Goal: Information Seeking & Learning: Learn about a topic

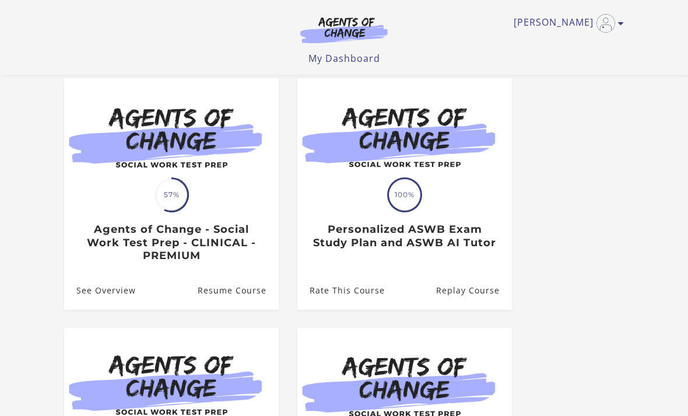
scroll to position [103, 0]
click at [188, 213] on div "Translation missing: en.liquid.partials.dashboard_course_card.progress_descript…" at bounding box center [171, 195] width 35 height 35
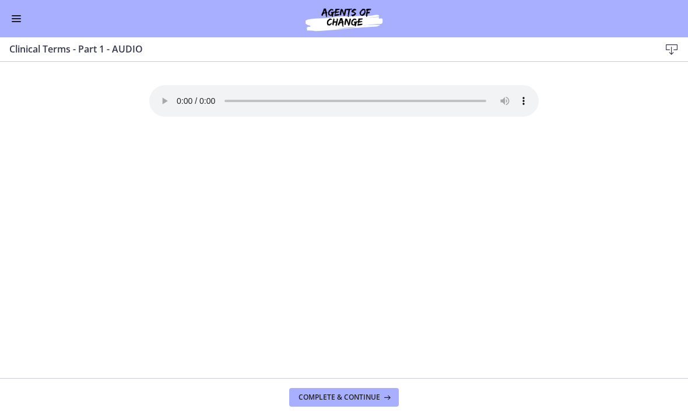
click at [22, 34] on div "Go to Dashboard" at bounding box center [344, 18] width 688 height 37
click at [31, 22] on div "Go to Dashboard" at bounding box center [344, 18] width 688 height 37
click at [17, 25] on button "Enable menu" at bounding box center [16, 19] width 14 height 14
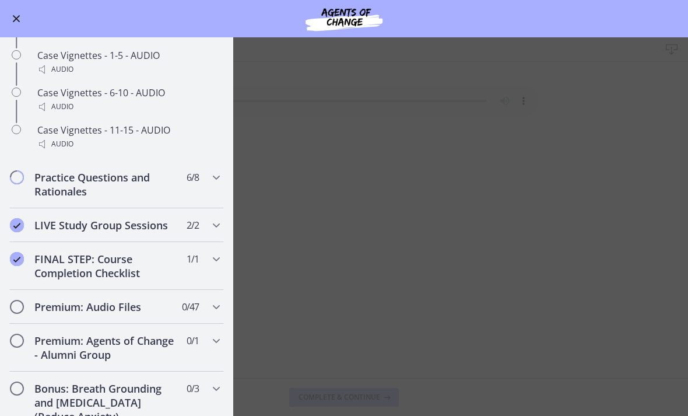
scroll to position [1002, 0]
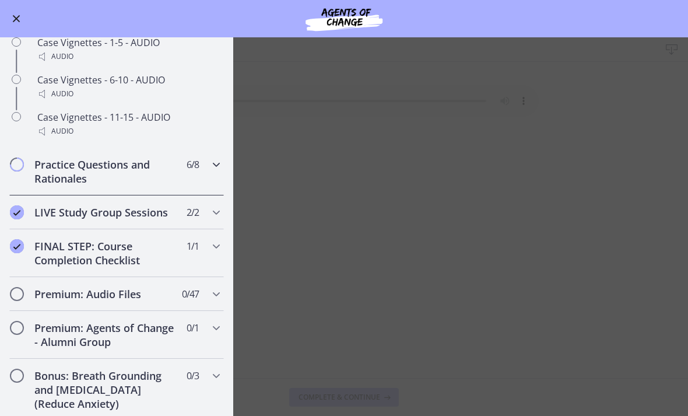
click at [225, 169] on div "Practice Questions and Rationales 6 / 8 Completed" at bounding box center [116, 172] width 233 height 48
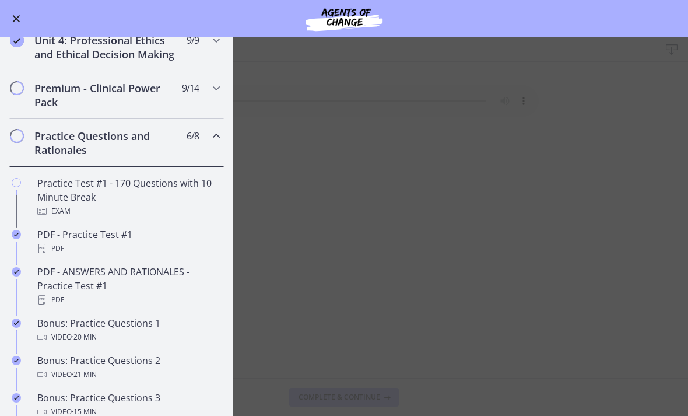
scroll to position [445, 0]
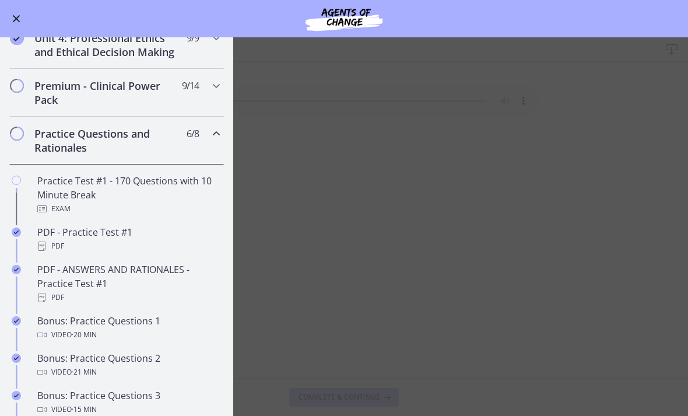
click at [104, 203] on div "Exam" at bounding box center [128, 209] width 182 height 14
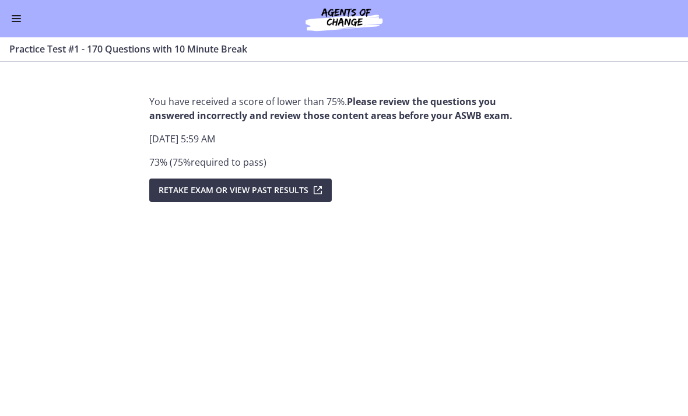
click at [229, 197] on span "Retake Exam OR View Past Results" at bounding box center [234, 190] width 150 height 14
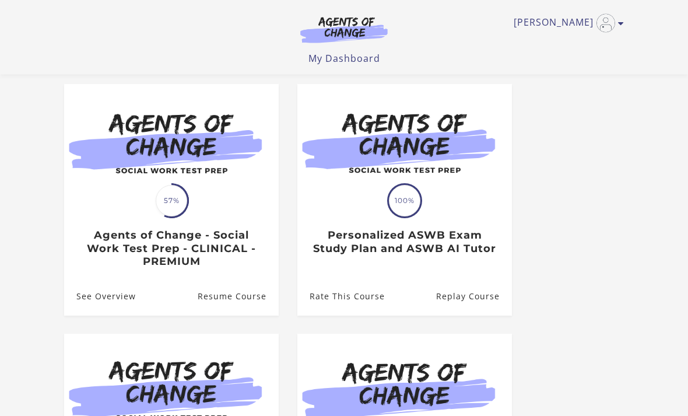
scroll to position [97, 0]
click at [192, 247] on h3 "Agents of Change - Social Work Test Prep - CLINICAL - PREMIUM" at bounding box center [171, 249] width 190 height 40
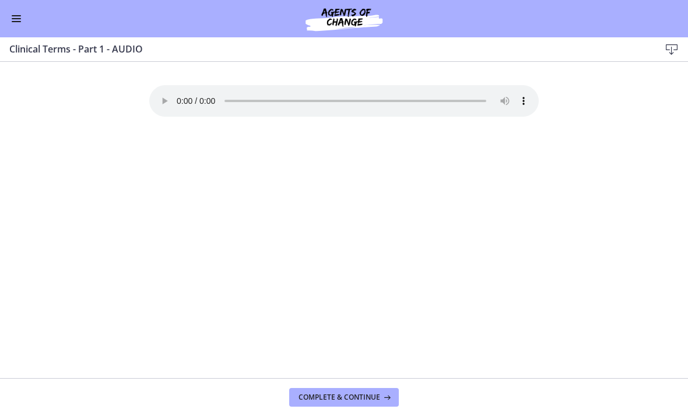
click at [9, 31] on div "Go to Dashboard" at bounding box center [344, 18] width 688 height 37
click at [22, 19] on button "Enable menu" at bounding box center [16, 19] width 14 height 14
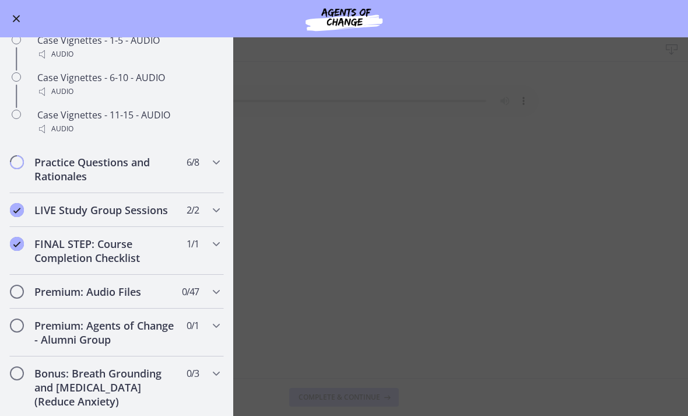
scroll to position [1013, 0]
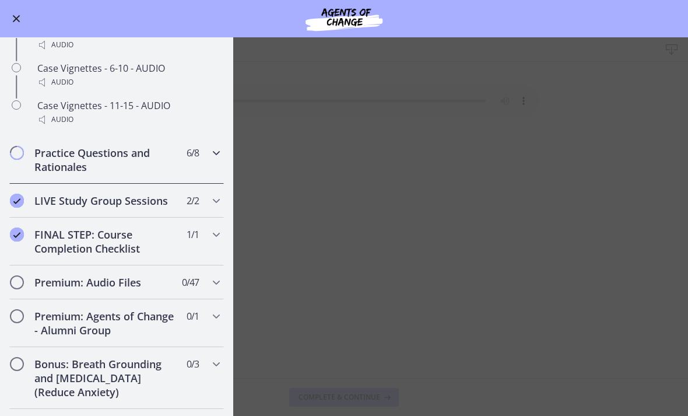
click at [219, 157] on icon "Chapters" at bounding box center [216, 153] width 14 height 14
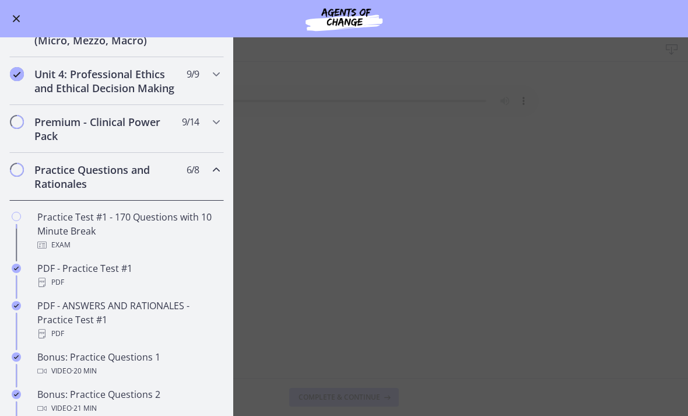
scroll to position [410, 0]
click at [206, 229] on div "Practice Test #1 - 170 Questions with 10 Minute Break Exam" at bounding box center [128, 230] width 182 height 42
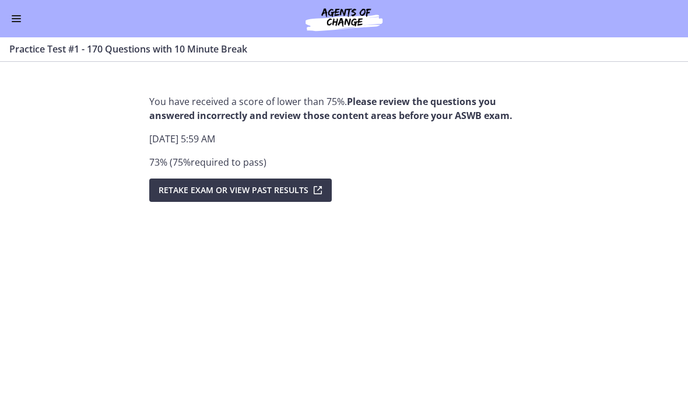
click at [324, 197] on button "Retake Exam OR View Past Results" at bounding box center [240, 189] width 183 height 23
